Goal: Task Accomplishment & Management: Complete application form

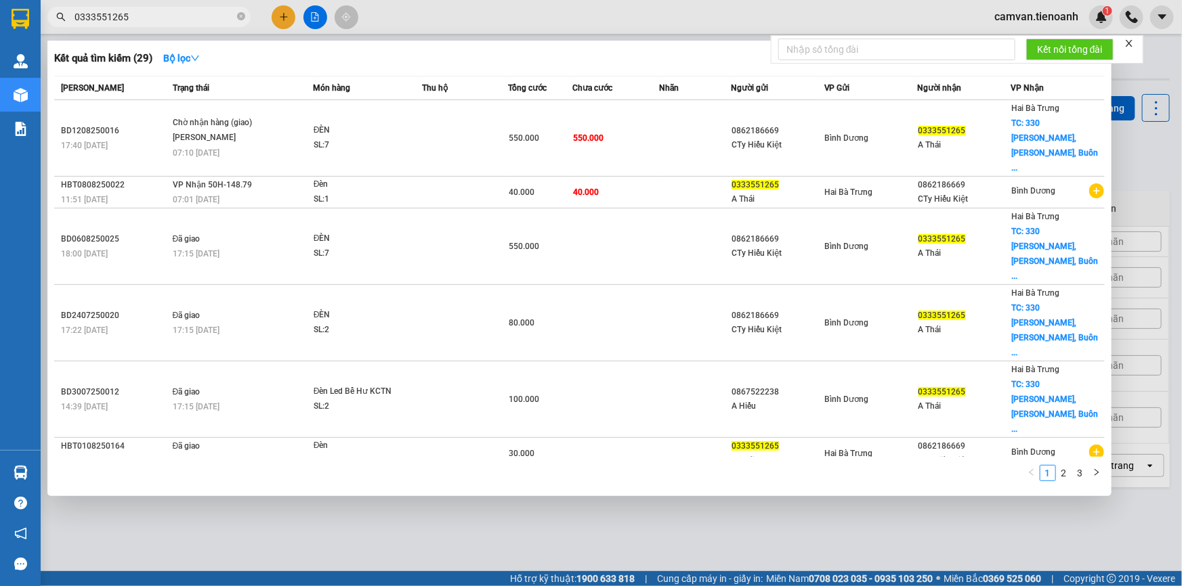
click at [158, 16] on input "0333551265" at bounding box center [154, 16] width 160 height 15
click at [183, 20] on input "0333551265" at bounding box center [154, 16] width 160 height 15
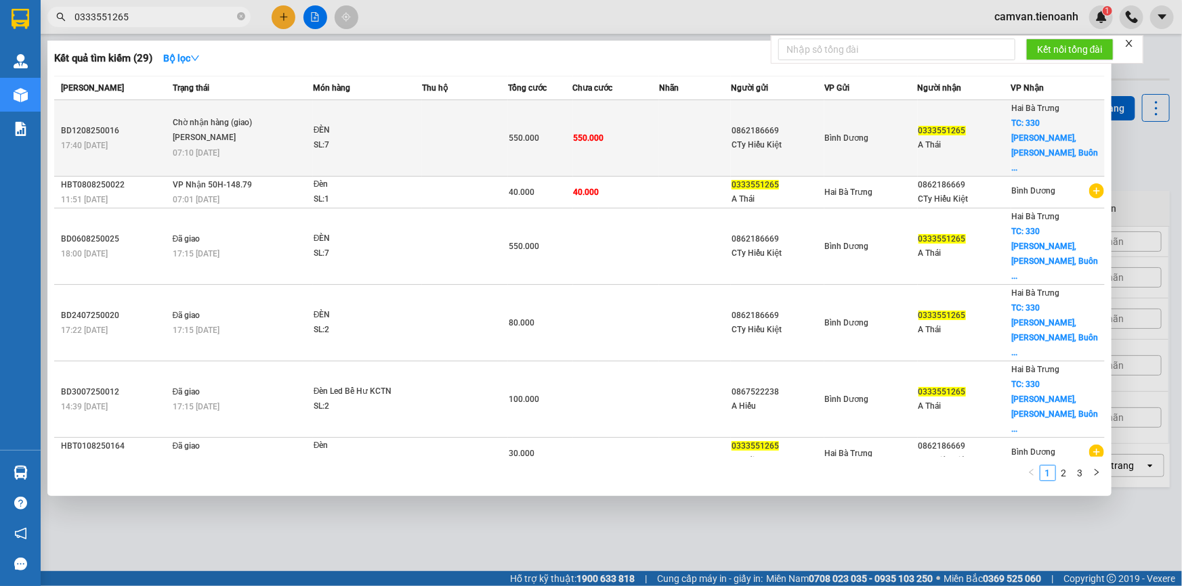
click at [249, 131] on div "[PERSON_NAME]" at bounding box center [224, 138] width 102 height 15
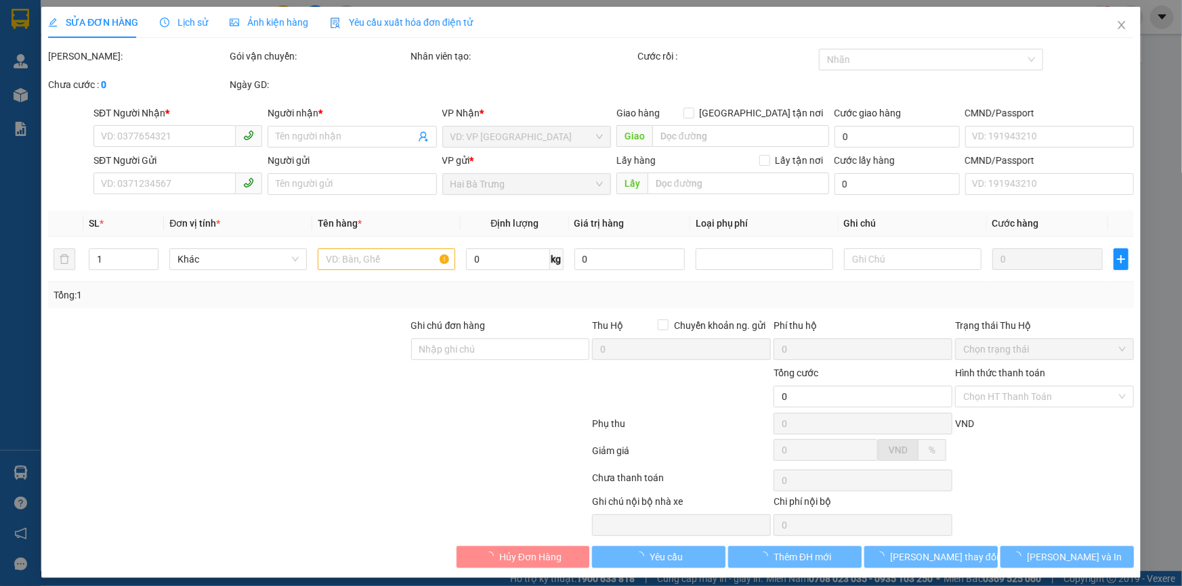
type input "0333551265"
type input "A Thái"
checkbox input "true"
type input "[STREET_ADDRESS][PERSON_NAME][PERSON_NAME]"
type input "0862186669"
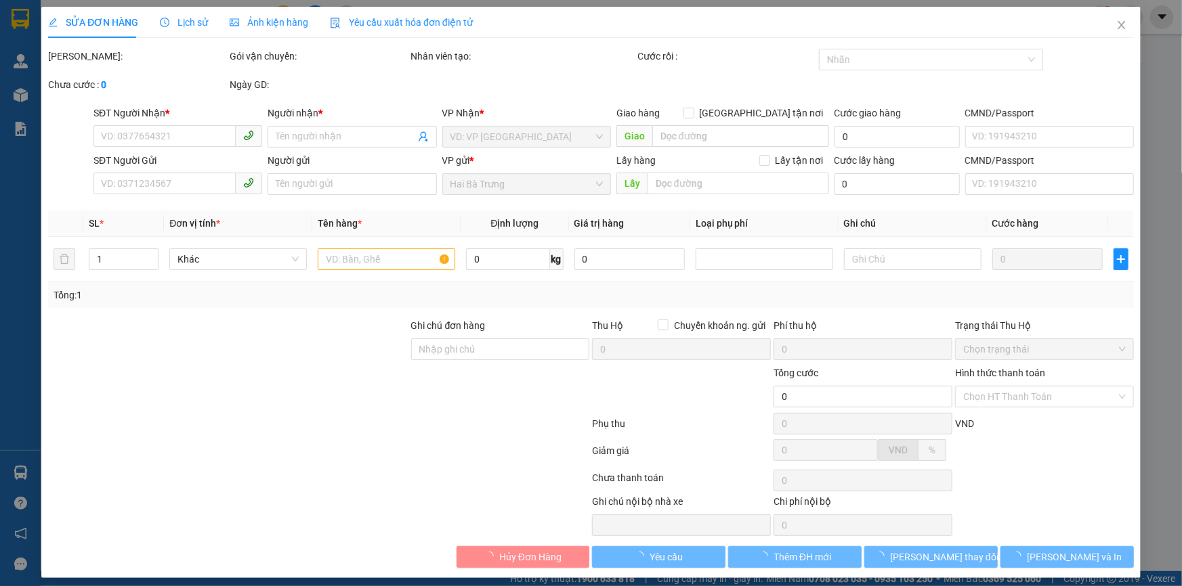
type input "CTy Hiếu Kiệt"
type input "550.000"
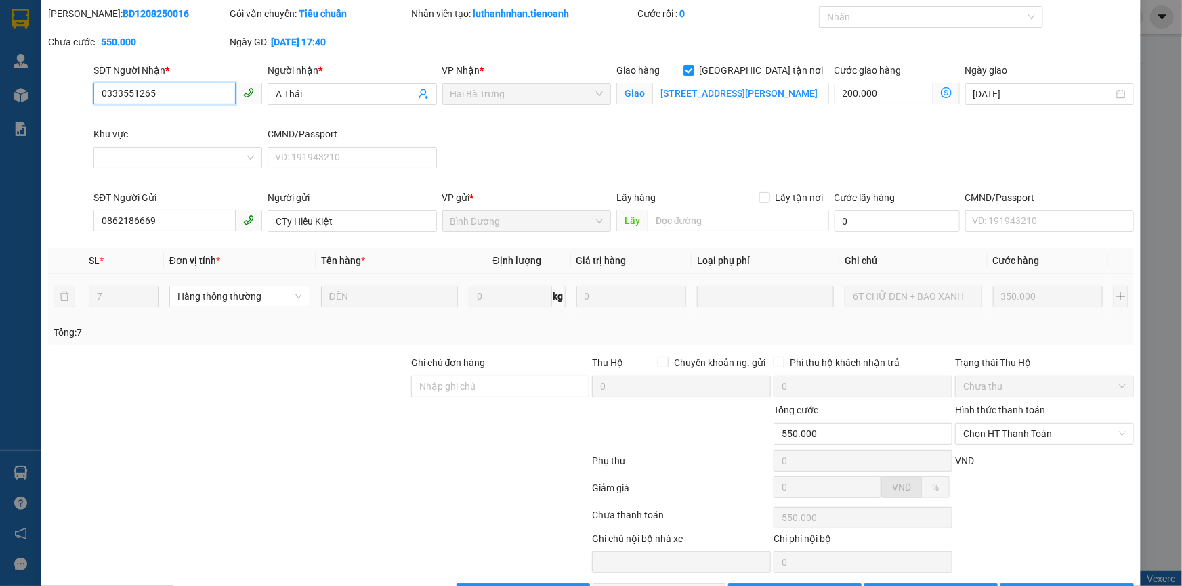
scroll to position [87, 0]
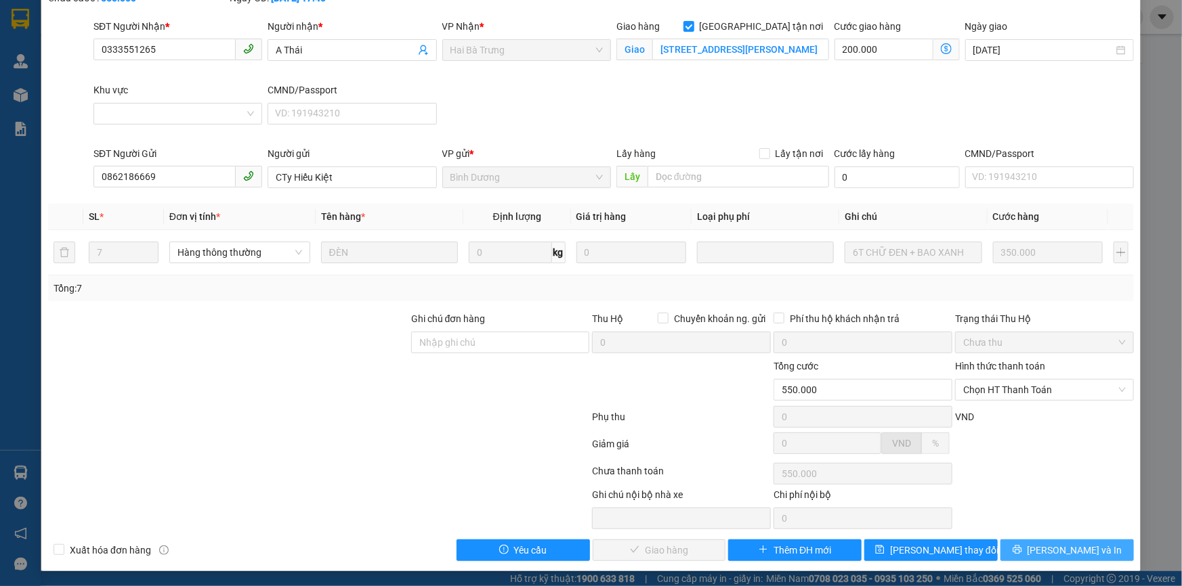
click at [1021, 549] on icon "printer" at bounding box center [1016, 550] width 9 height 9
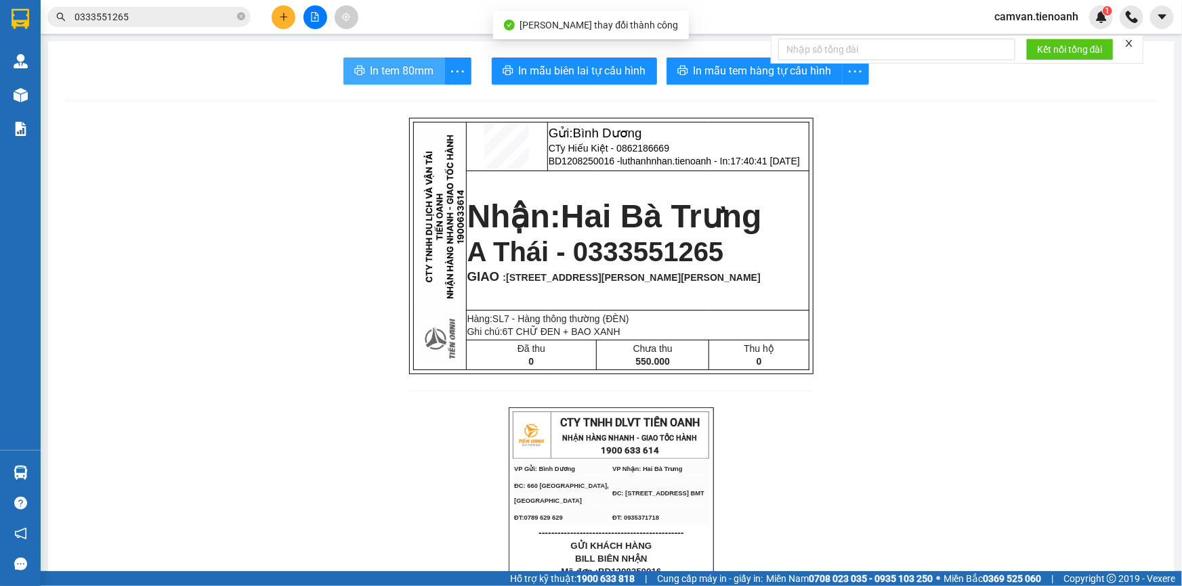
click at [387, 65] on span "In tem 80mm" at bounding box center [402, 70] width 64 height 17
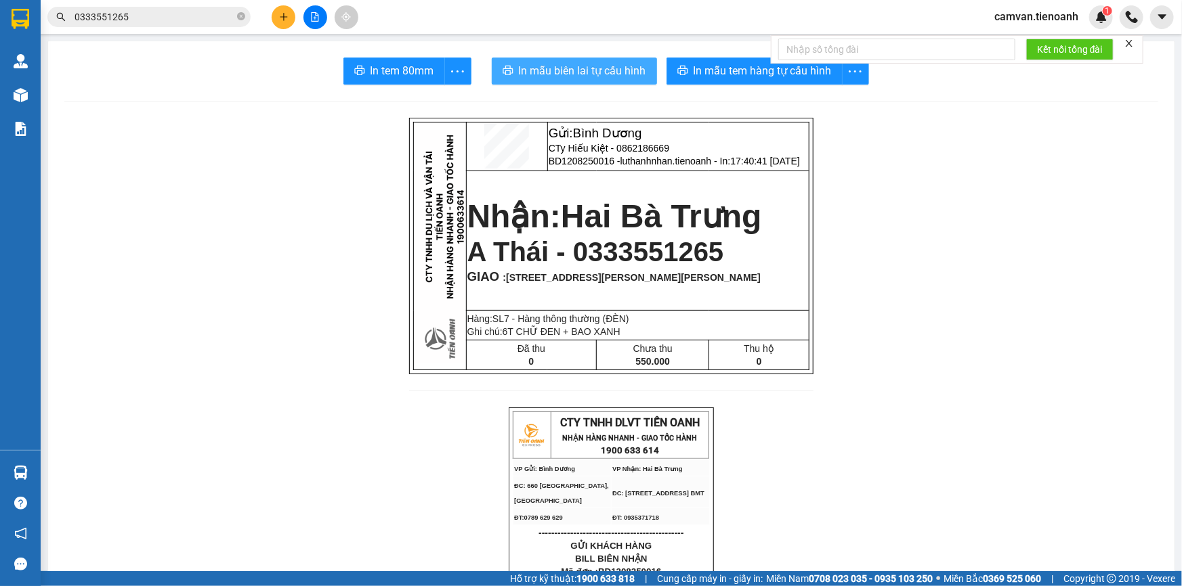
click at [584, 70] on span "In mẫu biên lai tự cấu hình" at bounding box center [582, 70] width 127 height 17
click at [1128, 44] on icon "close" at bounding box center [1128, 43] width 9 height 9
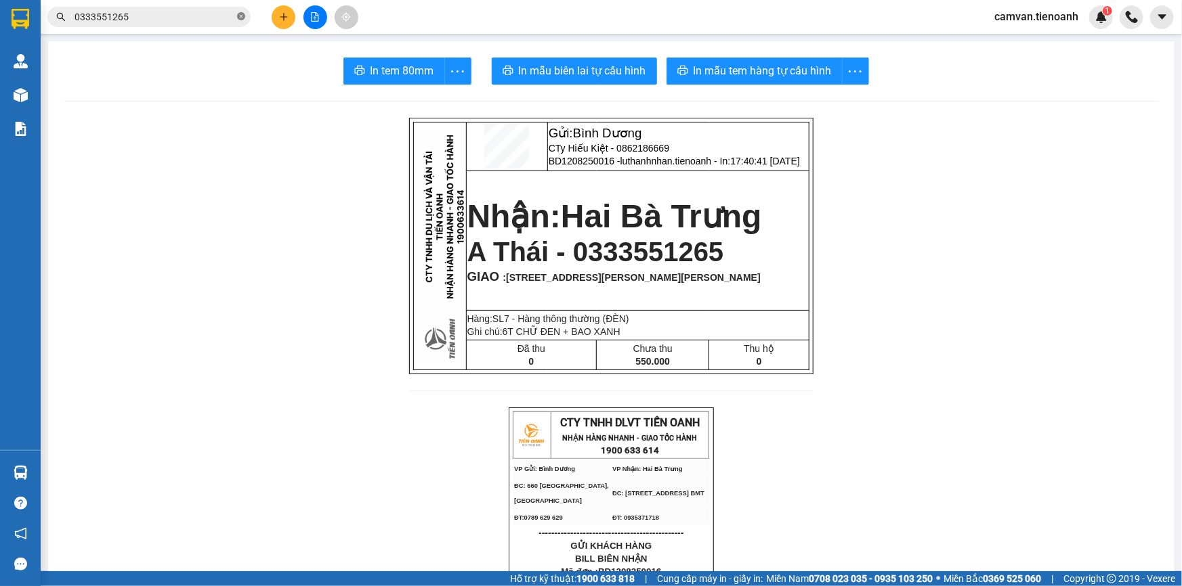
click at [244, 16] on icon "close-circle" at bounding box center [241, 16] width 8 height 8
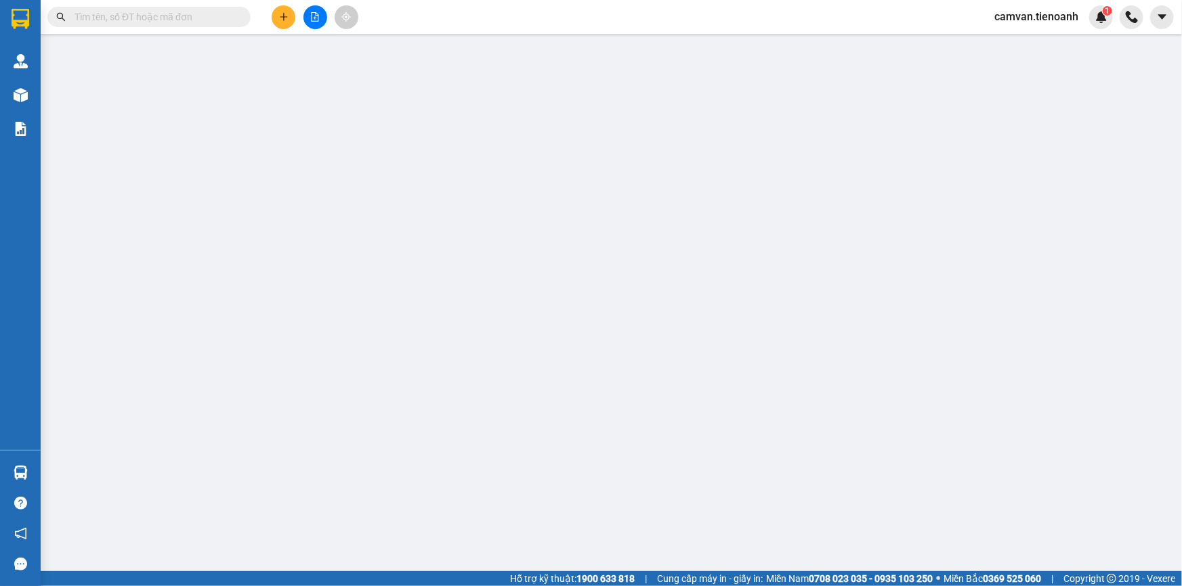
type input "0333551265"
type input "A Thái"
checkbox input "true"
type input "[STREET_ADDRESS][PERSON_NAME][PERSON_NAME]"
type input "0862186669"
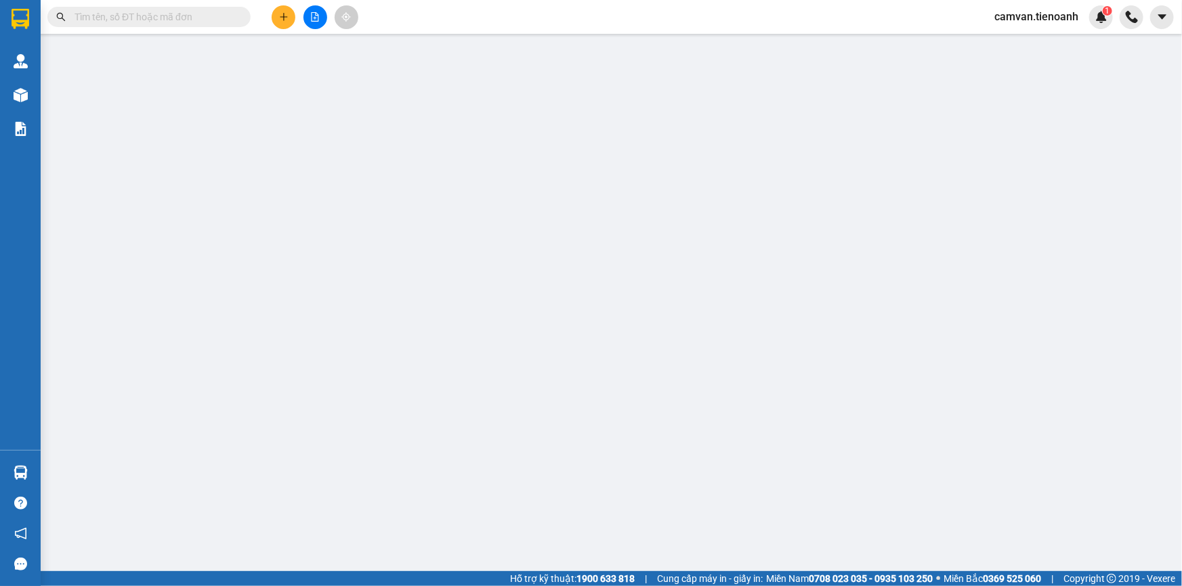
type input "CTy Hiếu Kiệt"
type input "550.000"
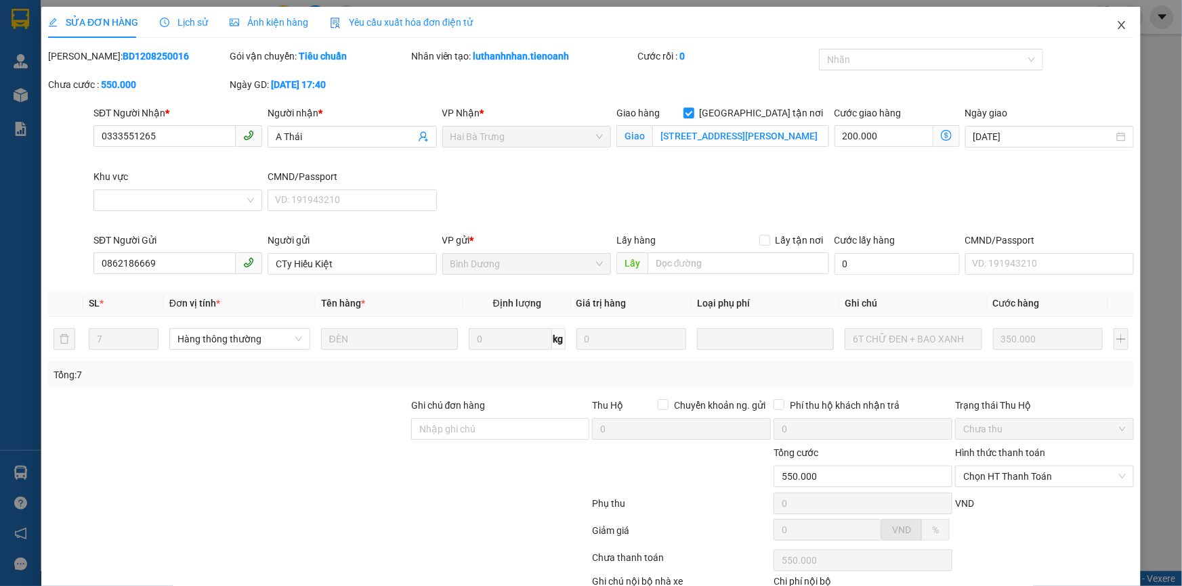
click at [1116, 24] on icon "close" at bounding box center [1121, 25] width 11 height 11
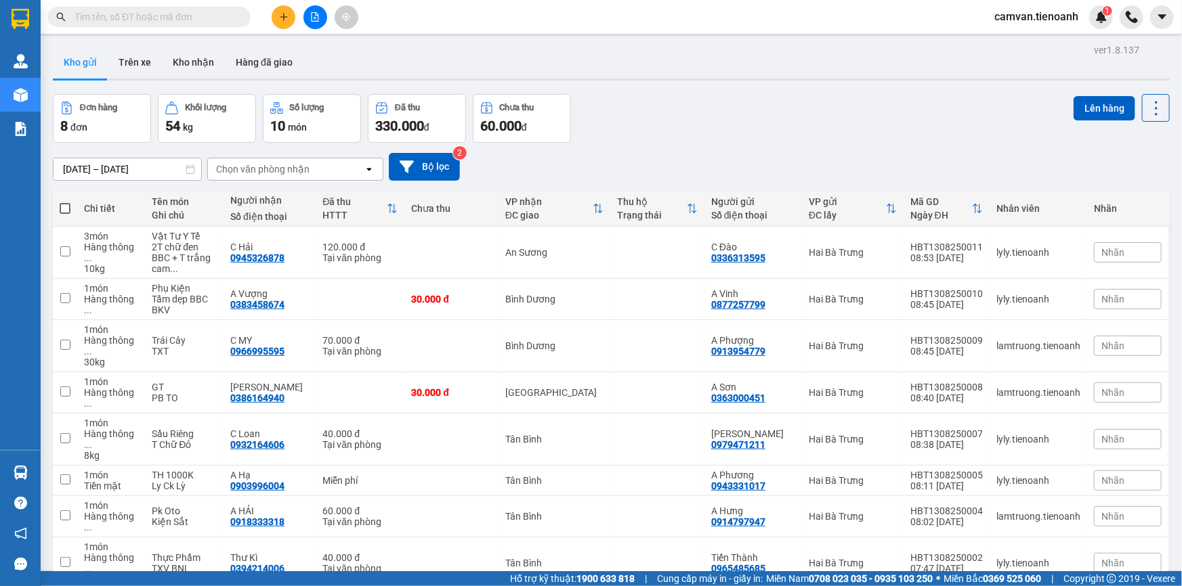
drag, startPoint x: 173, startPoint y: 5, endPoint x: 100, endPoint y: 19, distance: 74.5
paste input "0392789306"
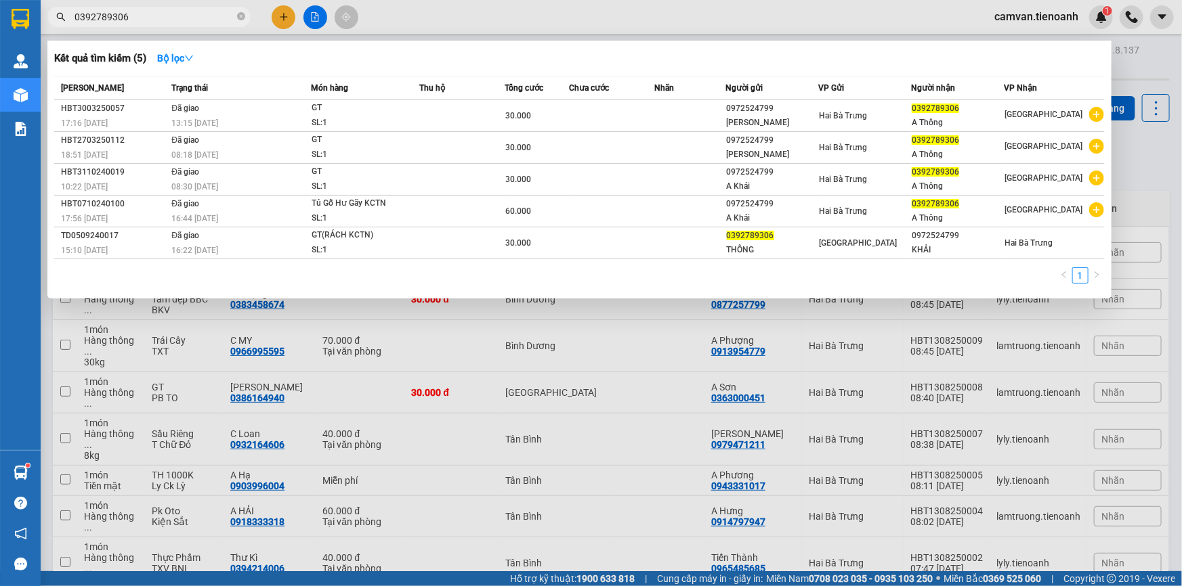
click at [194, 20] on input "0392789306" at bounding box center [154, 16] width 160 height 15
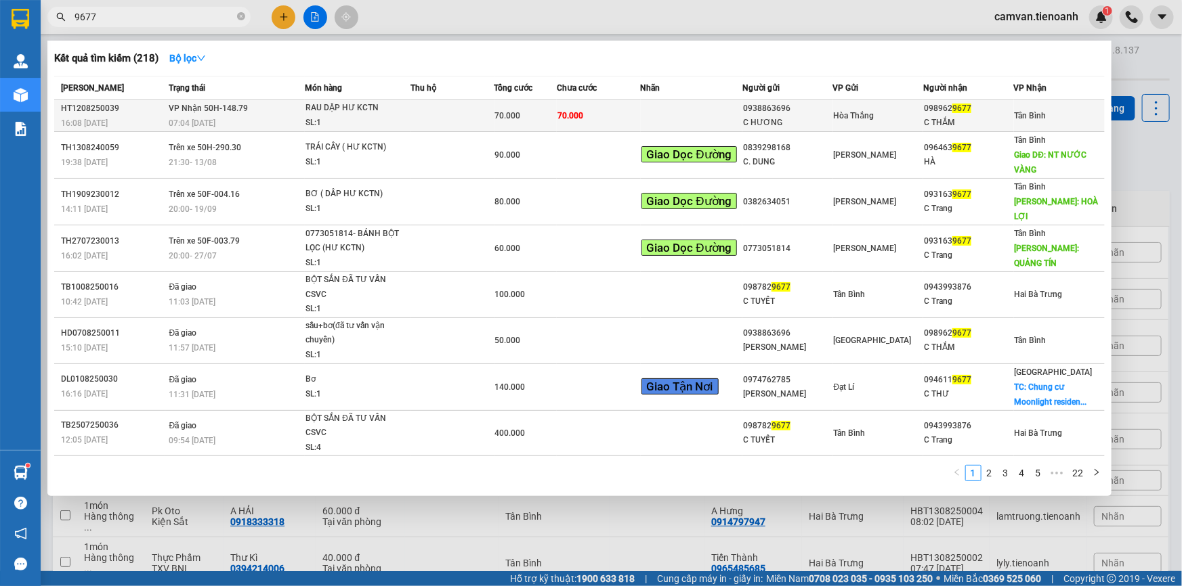
type input "9677"
click at [257, 125] on div "07:04 [DATE]" at bounding box center [236, 123] width 135 height 15
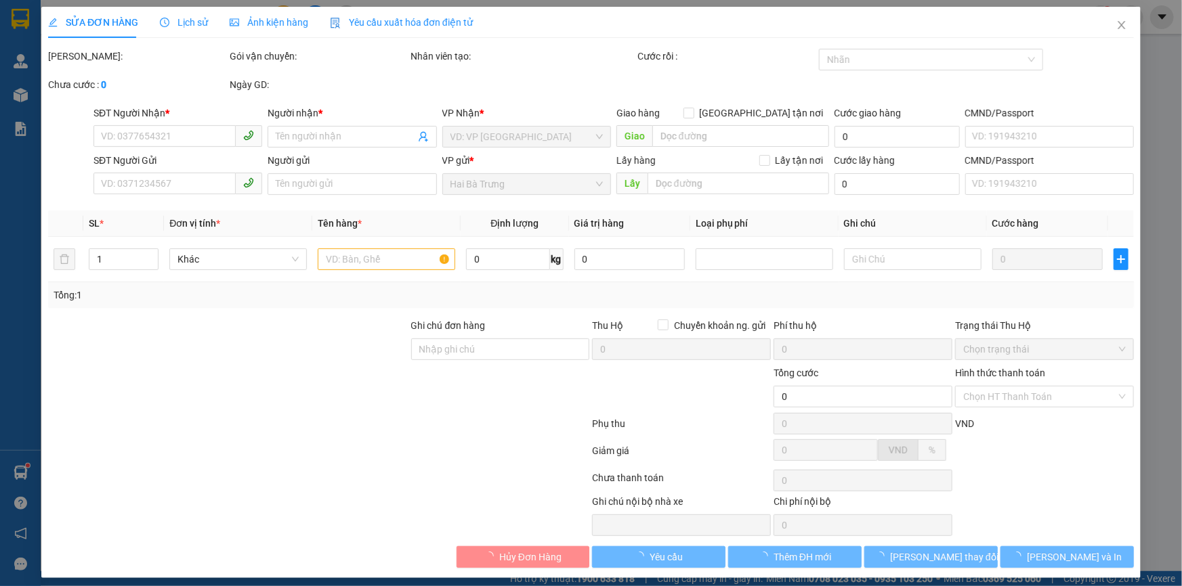
type input "0989629677"
type input "C THẮM"
type input "0938863696"
type input "C HƯƠNG"
type input "70.000"
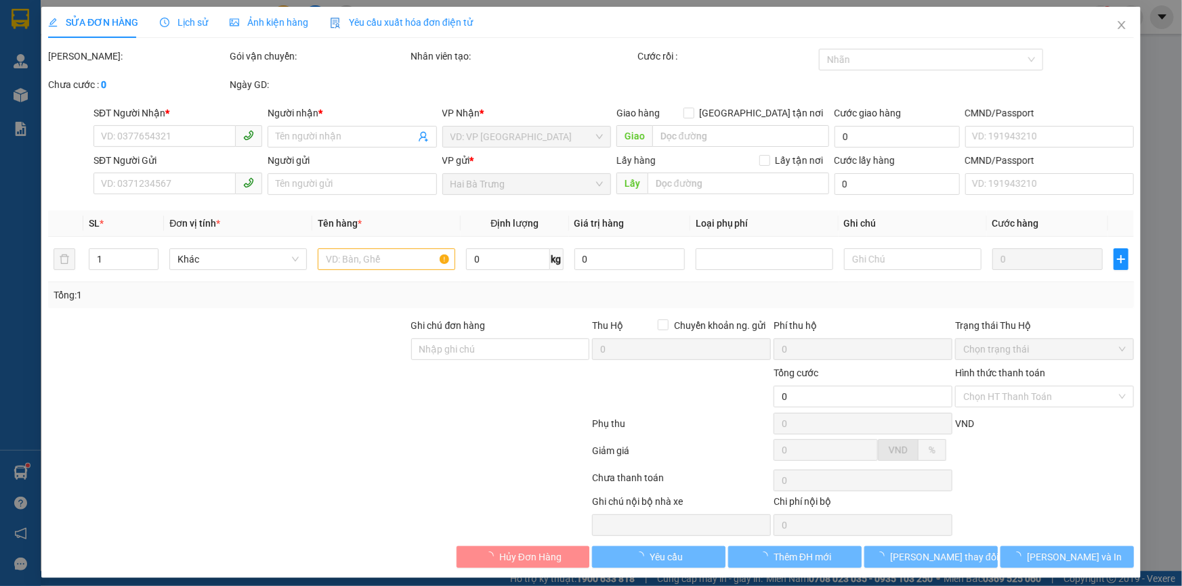
type input "70.000"
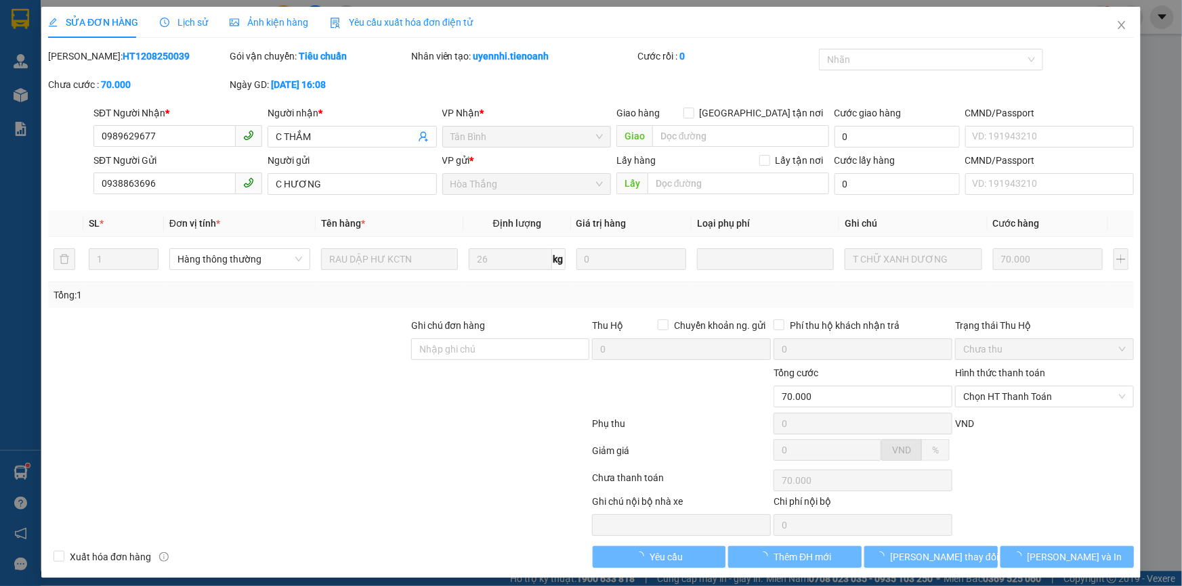
click at [194, 23] on span "Lịch sử" at bounding box center [184, 22] width 48 height 11
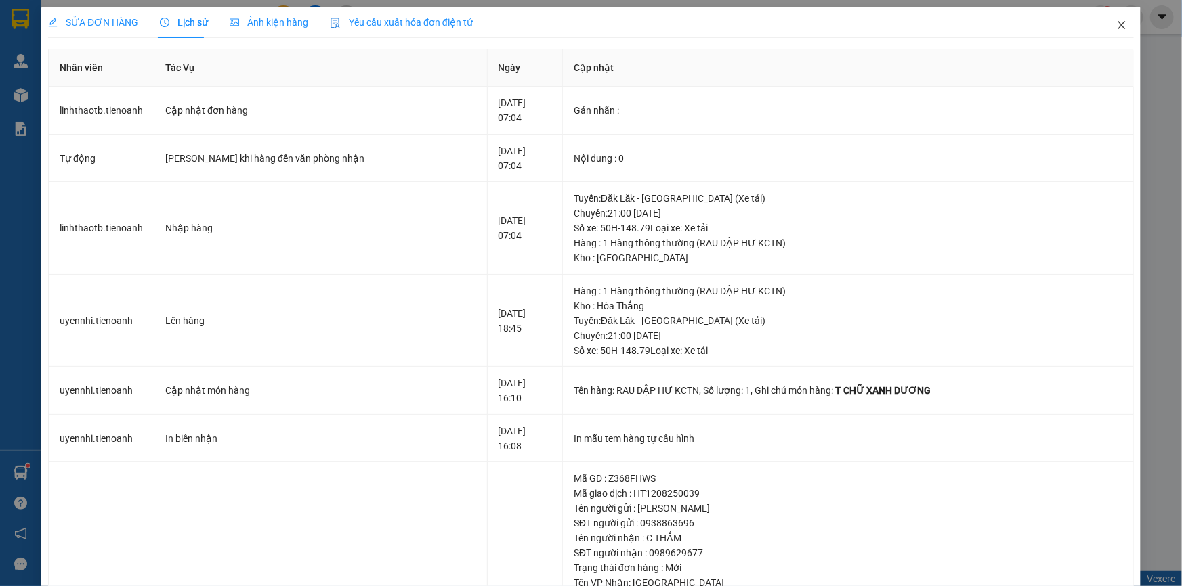
click at [1106, 20] on span "Close" at bounding box center [1121, 26] width 38 height 38
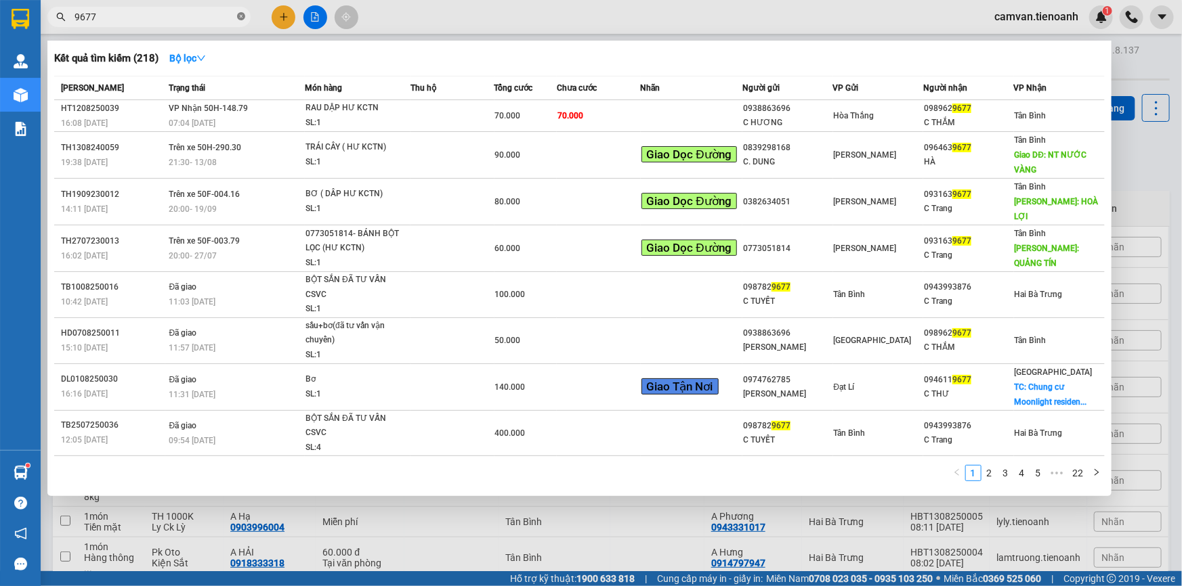
click at [239, 22] on span at bounding box center [241, 17] width 8 height 13
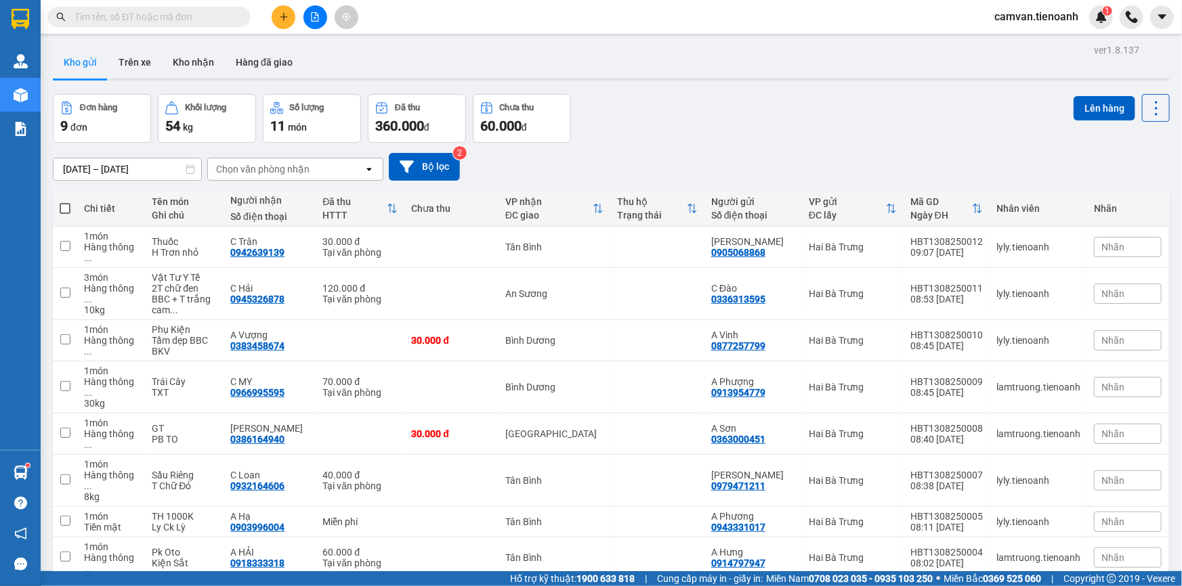
paste input "0901455720"
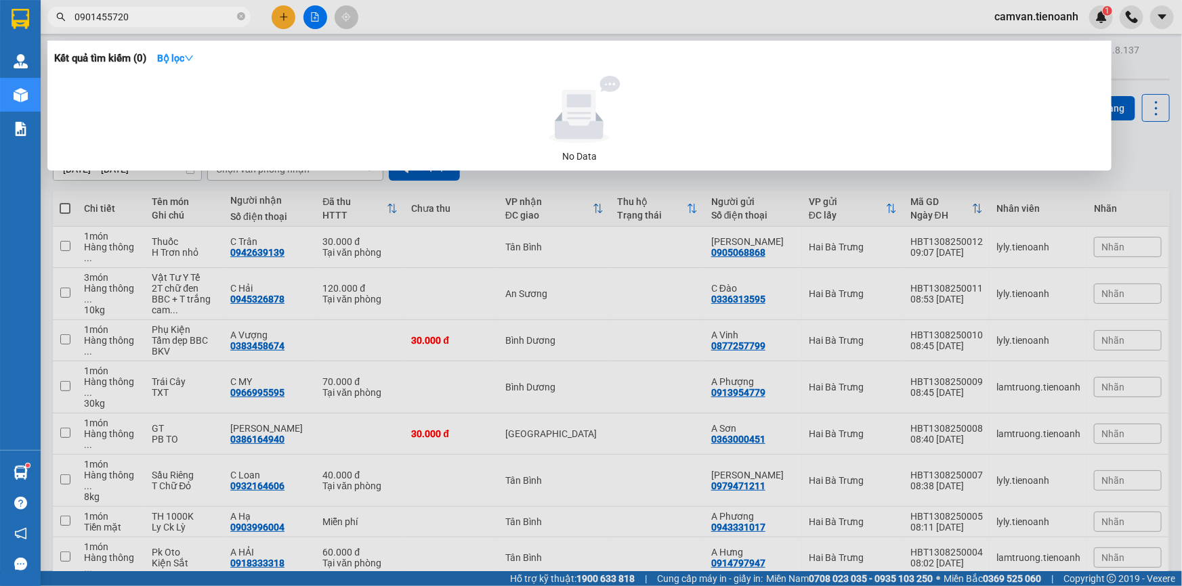
type input "0901455720"
